Goal: Task Accomplishment & Management: Manage account settings

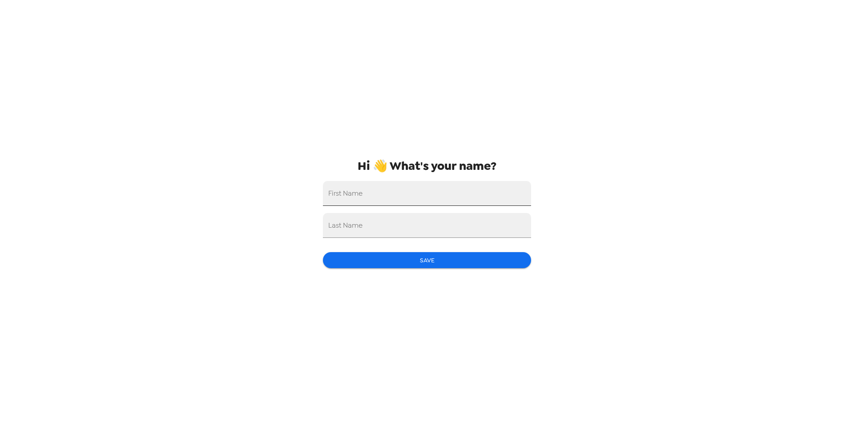
click at [328, 186] on div "First Name" at bounding box center [427, 193] width 208 height 25
type input "[PERSON_NAME]"
type input "Hill"
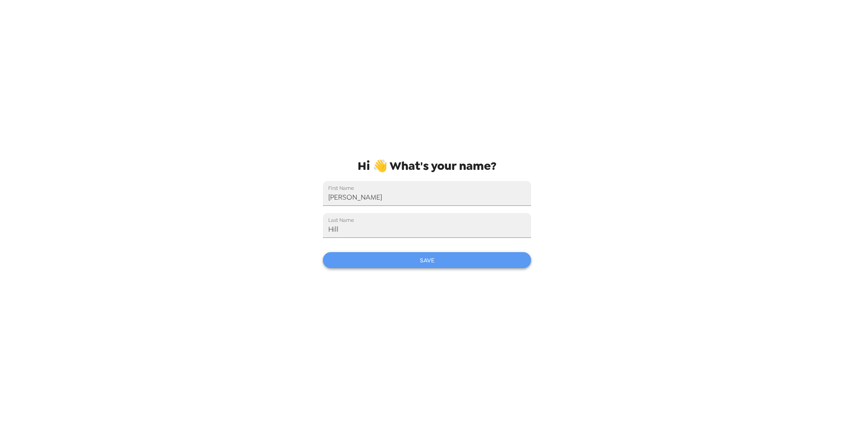
click at [415, 262] on button "Save" at bounding box center [427, 260] width 208 height 16
